Goal: Transaction & Acquisition: Purchase product/service

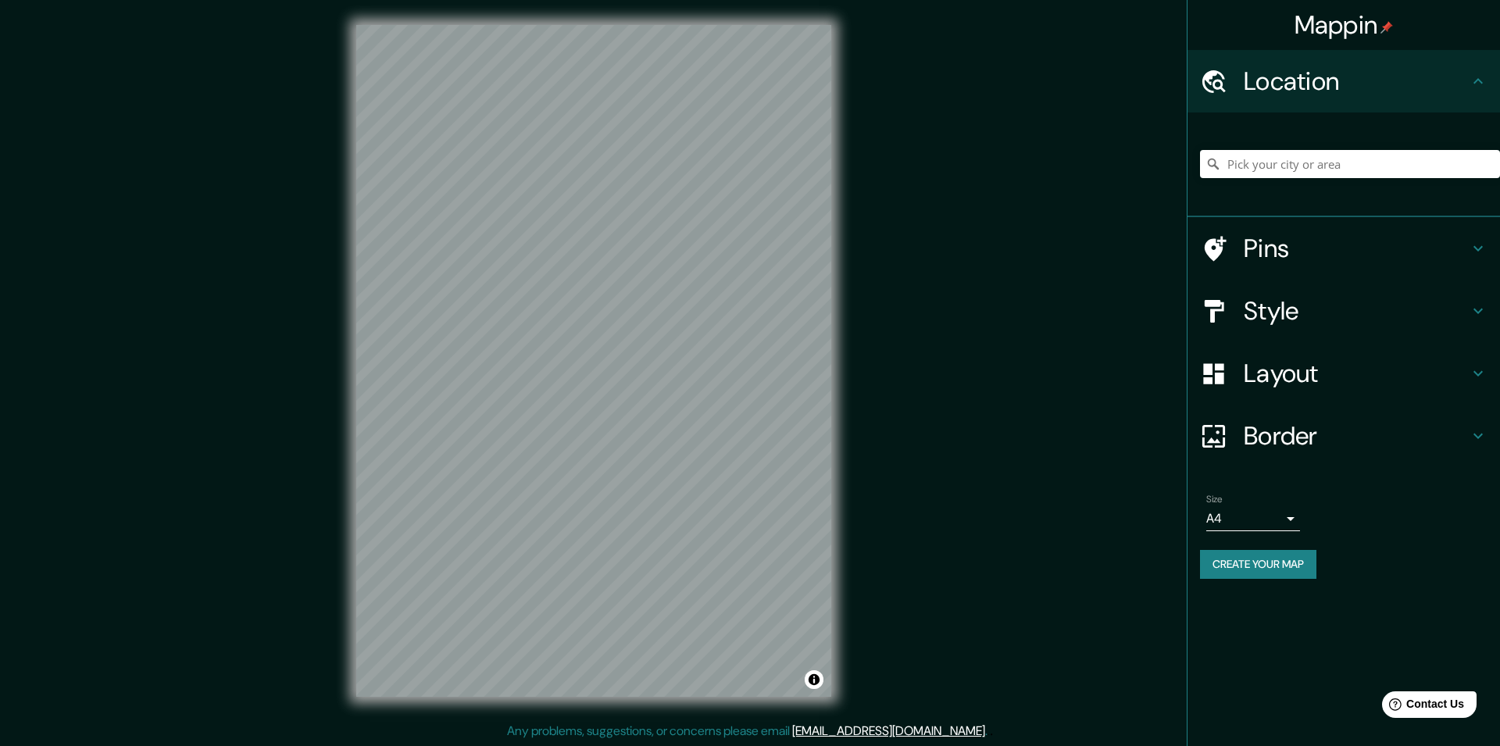
click at [1287, 517] on body "Mappin Location Pins Style Layout Border Choose a border. Hint : you can make l…" at bounding box center [750, 373] width 1500 height 746
click at [1287, 517] on div at bounding box center [750, 373] width 1500 height 746
click at [1293, 564] on button "Create your map" at bounding box center [1258, 564] width 116 height 29
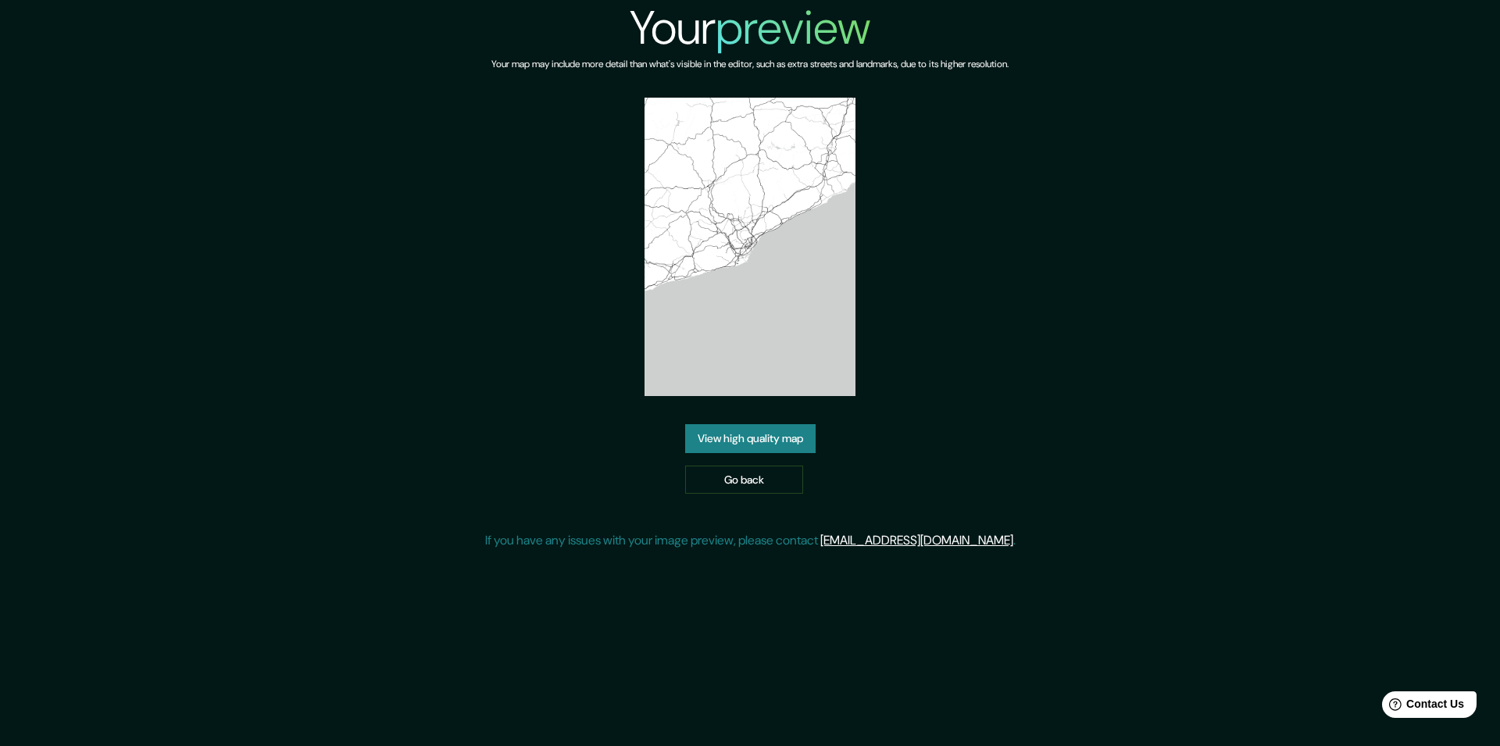
click at [758, 442] on link "View high quality map" at bounding box center [750, 438] width 130 height 29
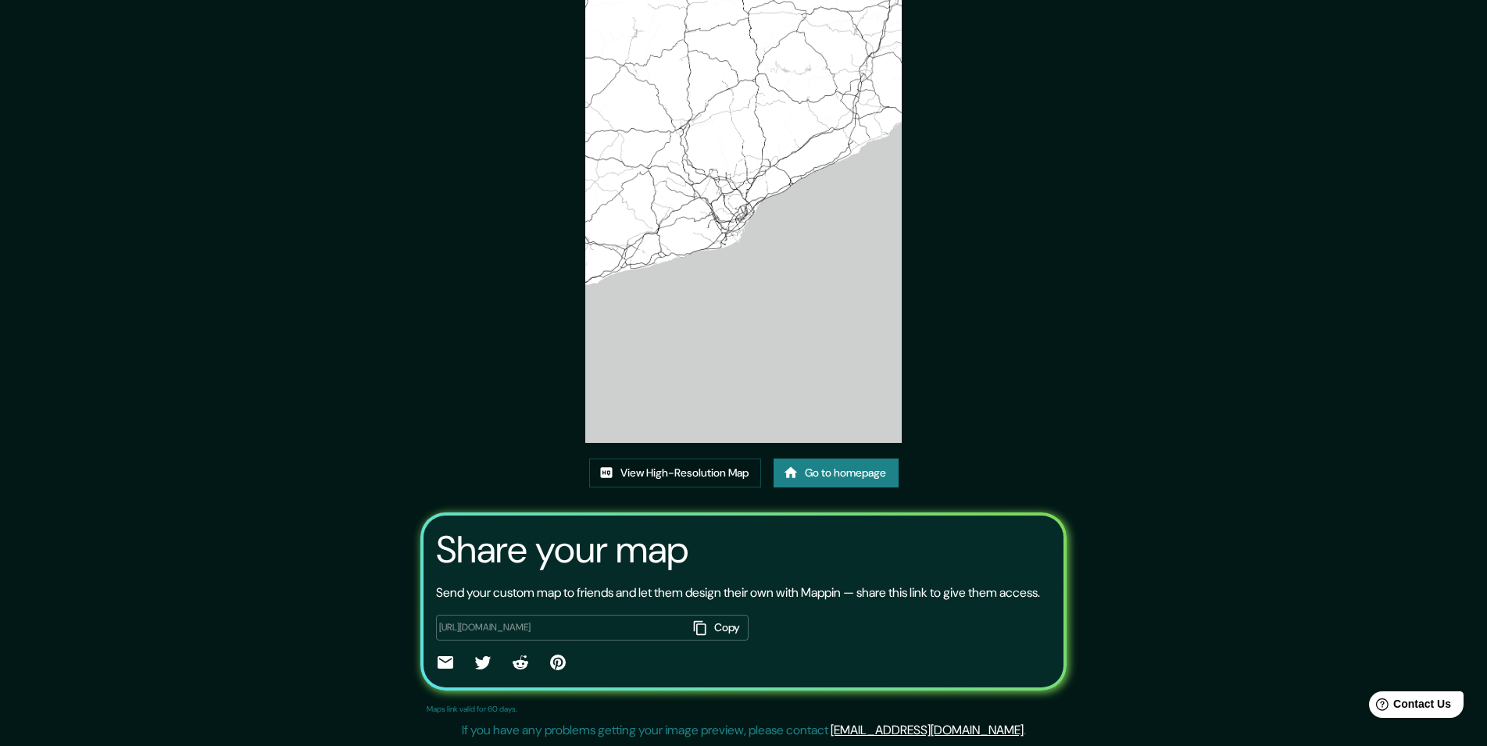
scroll to position [91, 0]
